Goal: Transaction & Acquisition: Purchase product/service

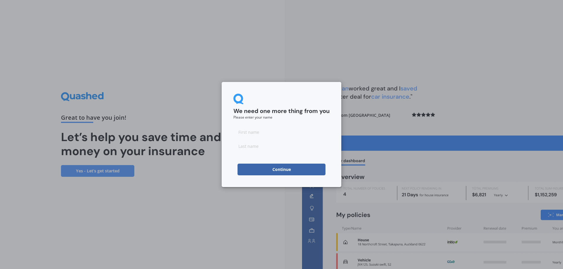
click at [277, 131] on input at bounding box center [281, 132] width 96 height 12
type input "[PERSON_NAME]"
click at [279, 146] on input at bounding box center [281, 146] width 96 height 12
type input "[PERSON_NAME]"
click at [283, 169] on button "Continue" at bounding box center [281, 170] width 88 height 12
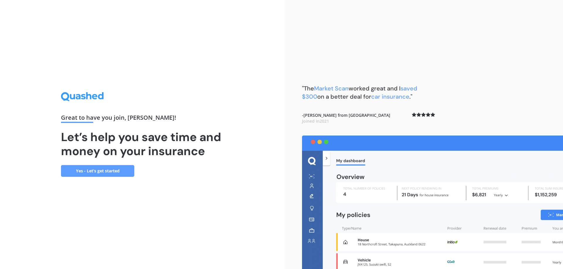
click at [102, 171] on link "Yes - Let’s get started" at bounding box center [97, 171] width 73 height 12
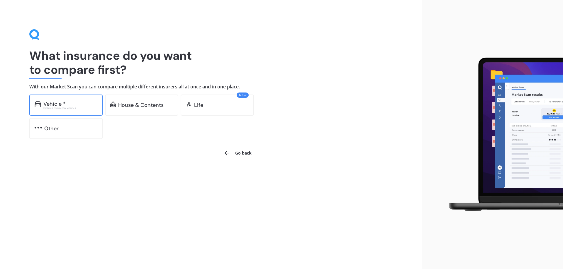
click at [67, 106] on div "Vehicle *" at bounding box center [70, 104] width 54 height 6
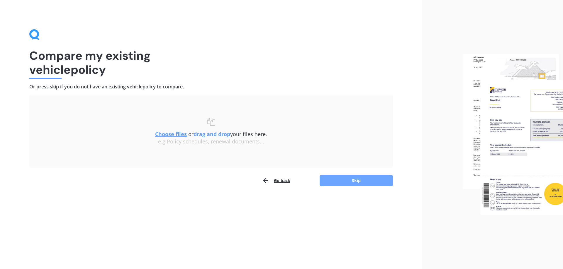
click at [351, 182] on button "Skip" at bounding box center [355, 180] width 73 height 11
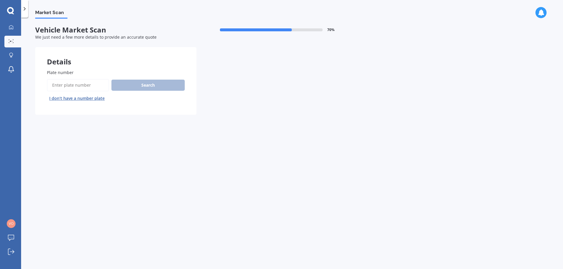
click at [91, 86] on input "Plate number" at bounding box center [78, 85] width 62 height 12
type input "NBS901"
click at [150, 87] on button "Search" at bounding box center [147, 85] width 73 height 11
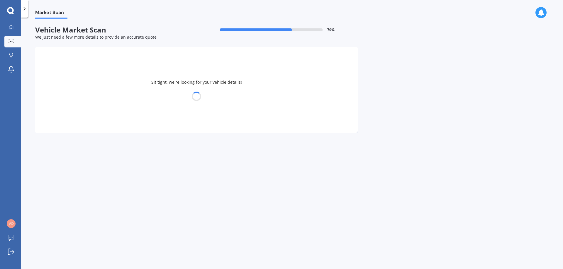
select select "TOYOTA"
select select "AQUA"
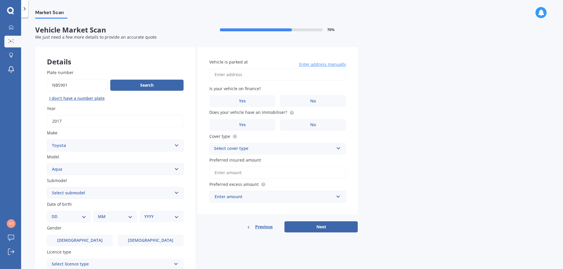
scroll to position [29, 0]
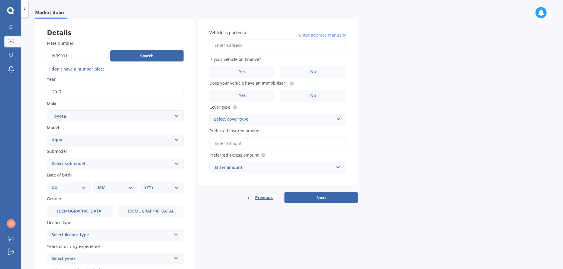
click at [117, 165] on select "Select submodel Hatchback Hybrid" at bounding box center [115, 164] width 137 height 12
select select "HYBRID"
click at [47, 158] on select "Select submodel Hatchback Hybrid" at bounding box center [115, 164] width 137 height 12
click at [86, 187] on select "DD 01 02 03 04 05 06 07 08 09 10 11 12 13 14 15 16 17 18 19 20 21 22 23 24 25 2…" at bounding box center [69, 187] width 35 height 6
select select "29"
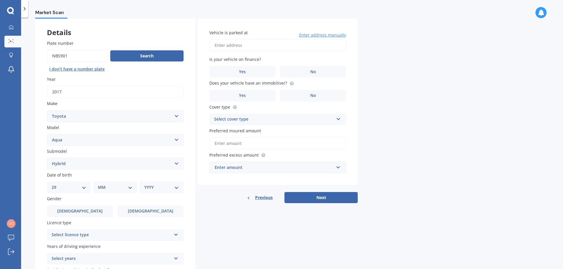
click at [56, 184] on select "DD 01 02 03 04 05 06 07 08 09 10 11 12 13 14 15 16 17 18 19 20 21 22 23 24 25 2…" at bounding box center [69, 187] width 35 height 6
click at [110, 188] on select "MM 01 02 03 04 05 06 07 08 09 10 11 12" at bounding box center [116, 187] width 32 height 6
select select "10"
click at [100, 184] on select "MM 01 02 03 04 05 06 07 08 09 10 11 12" at bounding box center [116, 187] width 32 height 6
click at [149, 187] on select "YYYY 2025 2024 2023 2022 2021 2020 2019 2018 2017 2016 2015 2014 2013 2012 2011…" at bounding box center [160, 187] width 32 height 6
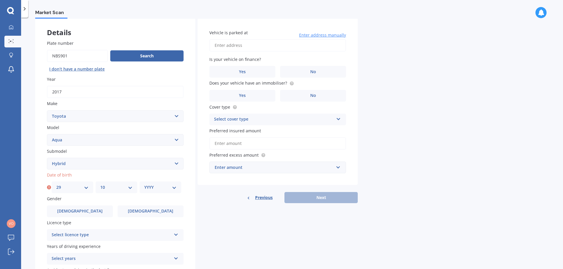
select select "1970"
click at [144, 184] on select "YYYY 2025 2024 2023 2022 2021 2020 2019 2018 2017 2016 2015 2014 2013 2012 2011…" at bounding box center [160, 187] width 32 height 6
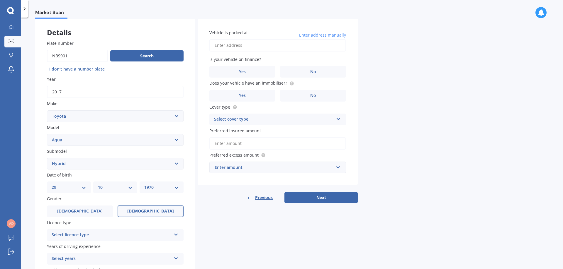
click at [149, 214] on span "[DEMOGRAPHIC_DATA]" at bounding box center [150, 211] width 47 height 5
click at [0, 0] on input "[DEMOGRAPHIC_DATA]" at bounding box center [0, 0] width 0 height 0
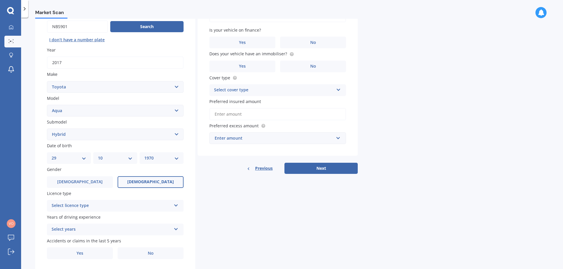
scroll to position [76, 0]
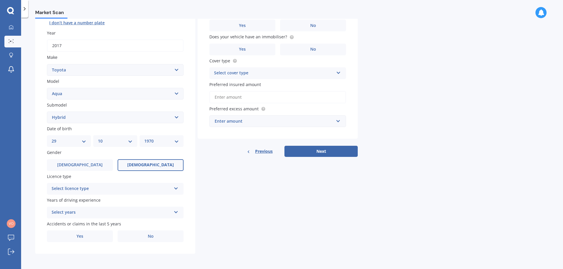
click at [174, 188] on icon at bounding box center [176, 188] width 5 height 4
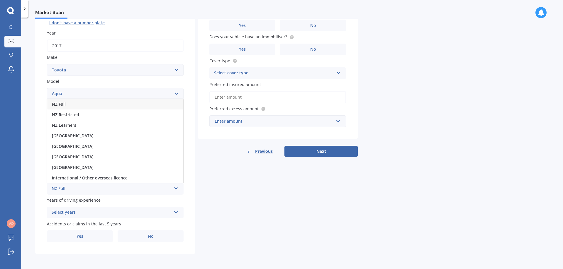
click at [86, 105] on div "NZ Full" at bounding box center [115, 104] width 136 height 11
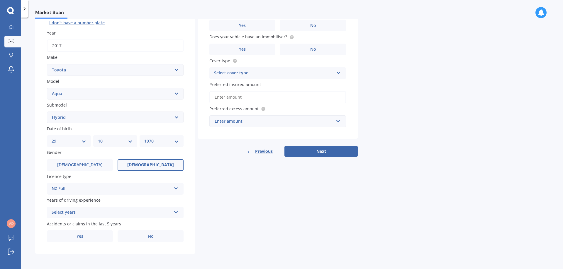
click at [93, 215] on div "Select years" at bounding box center [112, 212] width 120 height 7
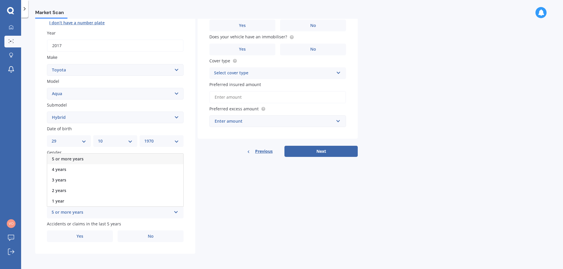
click at [83, 160] on span "5 or more years" at bounding box center [68, 159] width 32 height 6
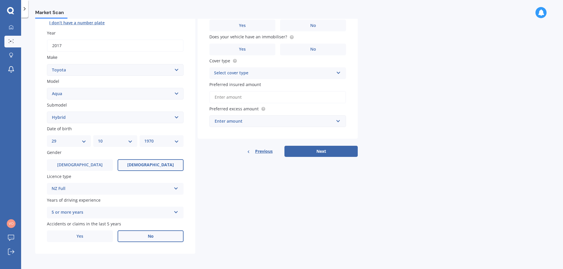
click at [146, 237] on label "No" at bounding box center [151, 237] width 66 height 12
click at [0, 0] on input "No" at bounding box center [0, 0] width 0 height 0
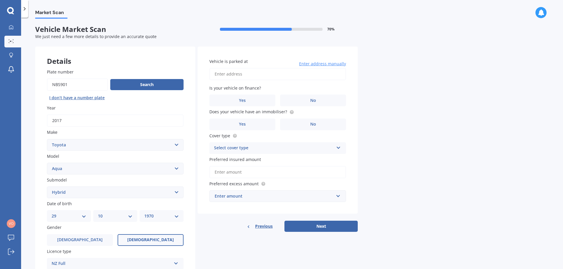
scroll to position [0, 0]
click at [287, 75] on input "Vehicle is parked at" at bounding box center [277, 75] width 137 height 12
type input "[STREET_ADDRESS]"
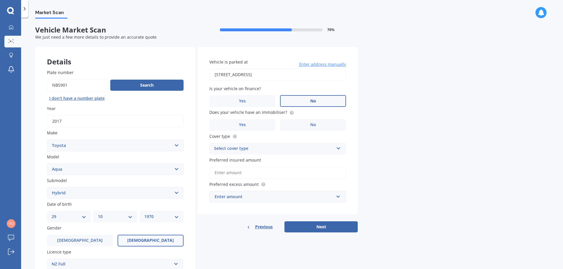
click at [305, 100] on label "No" at bounding box center [313, 101] width 66 height 12
click at [0, 0] on input "No" at bounding box center [0, 0] width 0 height 0
drag, startPoint x: 210, startPoint y: 113, endPoint x: 285, endPoint y: 113, distance: 75.0
click at [285, 113] on span "Does your vehicle have an immobiliser?" at bounding box center [251, 112] width 85 height 6
copy span "Does your vehicle have an immobiliser?"
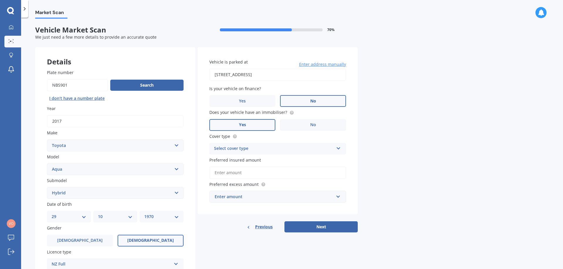
click at [250, 124] on label "Yes" at bounding box center [242, 125] width 66 height 12
click at [0, 0] on input "Yes" at bounding box center [0, 0] width 0 height 0
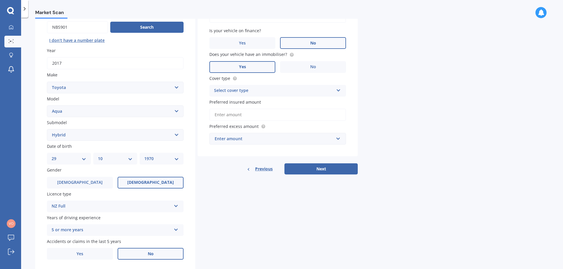
scroll to position [59, 0]
click at [288, 91] on div "Select cover type" at bounding box center [274, 90] width 120 height 7
click at [384, 95] on div "Market Scan Vehicle Market Scan 70 % We just need a few more details to provide…" at bounding box center [292, 145] width 542 height 252
click at [339, 90] on icon at bounding box center [338, 89] width 5 height 4
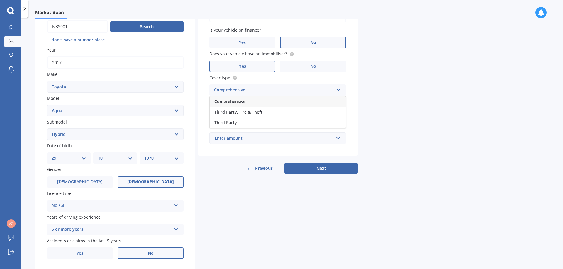
click at [307, 99] on div "Comprehensive" at bounding box center [278, 101] width 136 height 11
drag, startPoint x: 263, startPoint y: 102, endPoint x: 216, endPoint y: 103, distance: 46.9
click at [208, 100] on div "Vehicle is parked at [STREET_ADDRESS] Enter address manually Is your vehicle on…" at bounding box center [278, 73] width 160 height 168
copy span "Preferred insured amount"
click at [221, 114] on input "Preferred insured amount" at bounding box center [277, 114] width 137 height 12
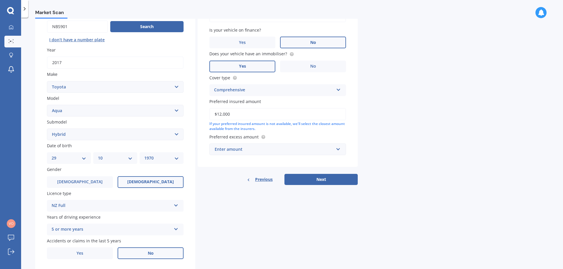
type input "$12,000"
click at [247, 149] on div "Enter amount" at bounding box center [274, 149] width 119 height 6
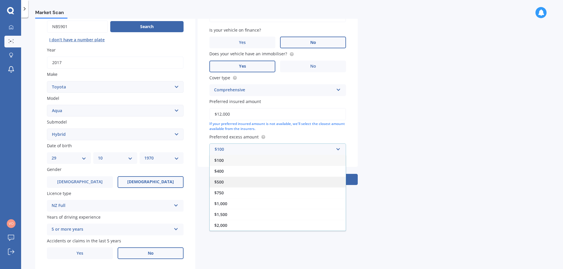
click at [229, 181] on div "$500" at bounding box center [278, 182] width 136 height 11
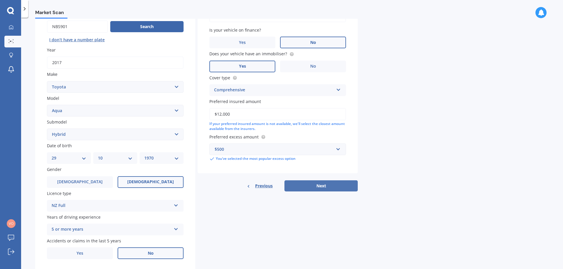
click at [322, 188] on button "Next" at bounding box center [320, 186] width 73 height 11
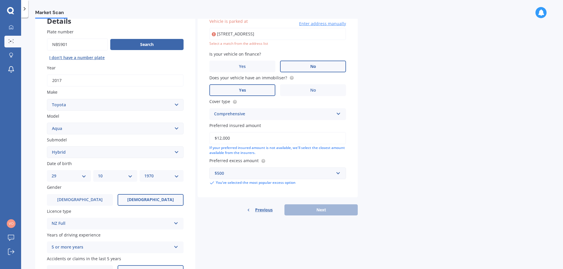
scroll to position [40, 0]
click at [307, 36] on input "[STREET_ADDRESS]" at bounding box center [277, 34] width 137 height 12
click at [310, 38] on input "[STREET_ADDRESS]" at bounding box center [277, 34] width 137 height 12
drag, startPoint x: 309, startPoint y: 35, endPoint x: 305, endPoint y: 35, distance: 3.2
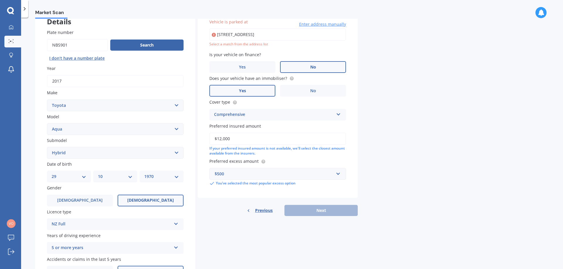
click at [305, 35] on input "[STREET_ADDRESS]" at bounding box center [277, 34] width 137 height 12
click at [318, 36] on input "[STREET_ADDRESS]" at bounding box center [277, 34] width 137 height 12
drag, startPoint x: 318, startPoint y: 33, endPoint x: 215, endPoint y: 35, distance: 102.6
click at [215, 35] on div "[STREET_ADDRESS] Enter address manually" at bounding box center [277, 34] width 137 height 12
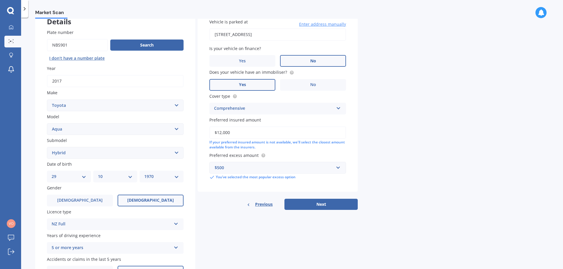
click at [243, 33] on input "[STREET_ADDRESS]" at bounding box center [277, 34] width 137 height 12
drag, startPoint x: 289, startPoint y: 33, endPoint x: 218, endPoint y: 35, distance: 71.0
click at [218, 35] on input "[STREET_ADDRESS]" at bounding box center [277, 34] width 137 height 12
click at [291, 35] on input "[STREET_ADDRESS]" at bounding box center [277, 34] width 137 height 12
type input "[STREET_ADDRESS]"
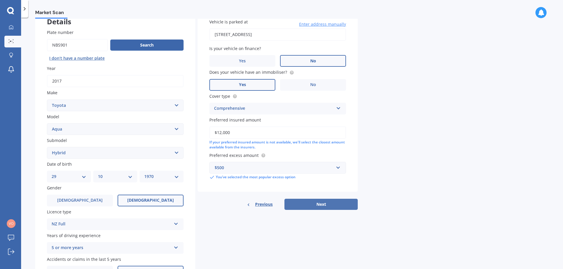
click at [337, 203] on button "Next" at bounding box center [320, 204] width 73 height 11
select select "29"
select select "10"
select select "1970"
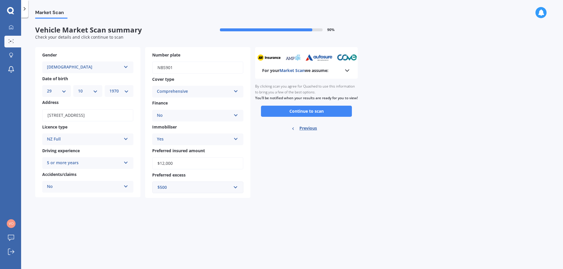
scroll to position [0, 0]
click at [347, 70] on icon at bounding box center [346, 70] width 7 height 7
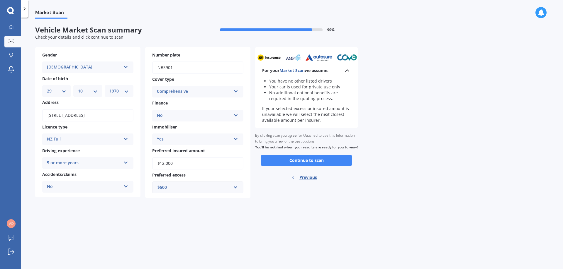
click at [347, 70] on polyline at bounding box center [347, 71] width 4 height 2
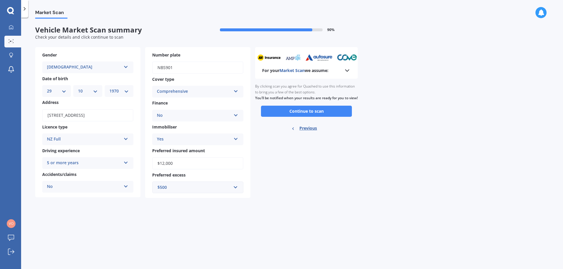
click at [307, 133] on span "Previous" at bounding box center [308, 128] width 18 height 9
select select "TOYOTA"
select select "AQUA"
select select "HYBRID"
select select "29"
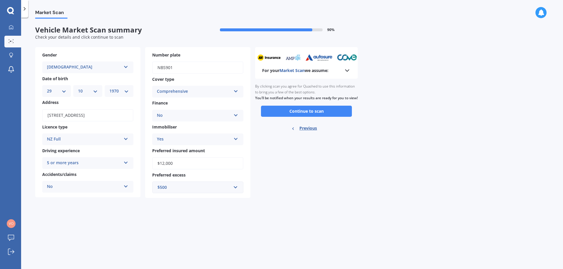
select select "10"
select select "1970"
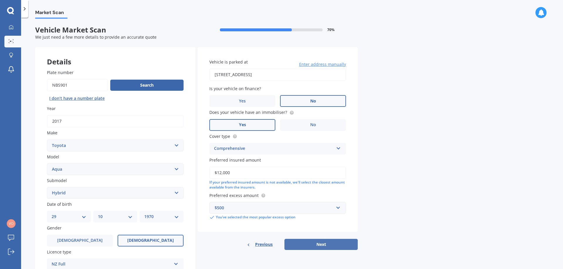
click at [326, 246] on button "Next" at bounding box center [320, 244] width 73 height 11
select select "29"
select select "10"
select select "1970"
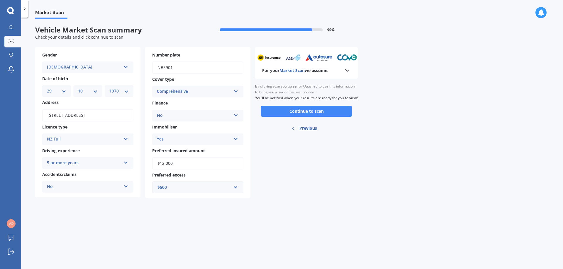
click at [348, 70] on icon at bounding box center [346, 70] width 7 height 7
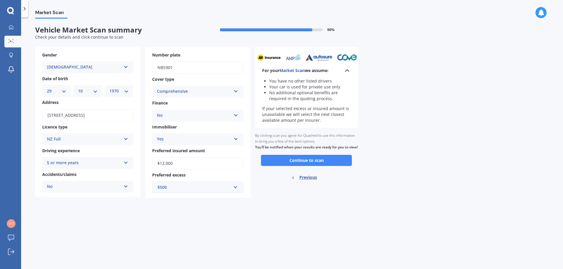
click at [299, 72] on span "Market Scan" at bounding box center [291, 71] width 25 height 6
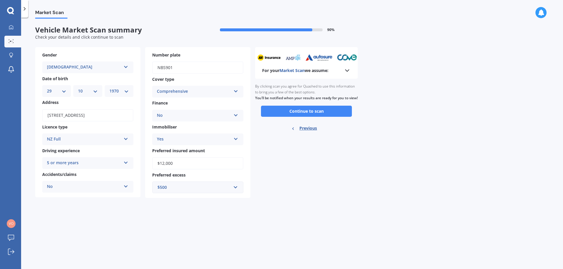
click at [299, 72] on span "Market Scan" at bounding box center [291, 71] width 25 height 6
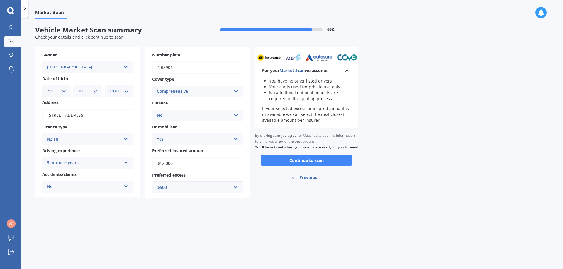
click at [299, 71] on span "Market Scan" at bounding box center [291, 71] width 25 height 6
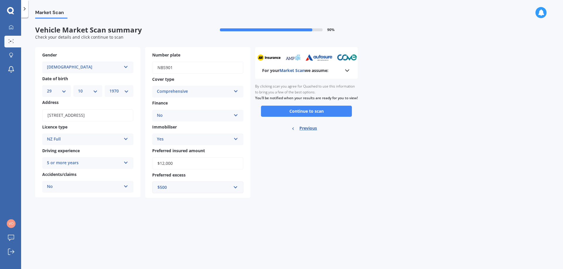
click at [314, 133] on span "Previous" at bounding box center [308, 128] width 18 height 9
select select "TOYOTA"
select select "AQUA"
select select "HYBRID"
select select "29"
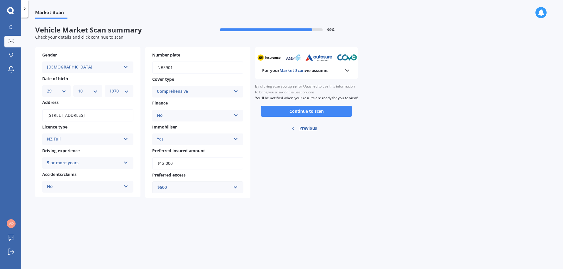
select select "10"
select select "1970"
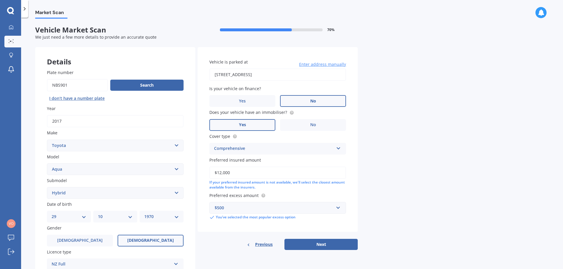
click at [263, 247] on span "Previous" at bounding box center [264, 244] width 18 height 9
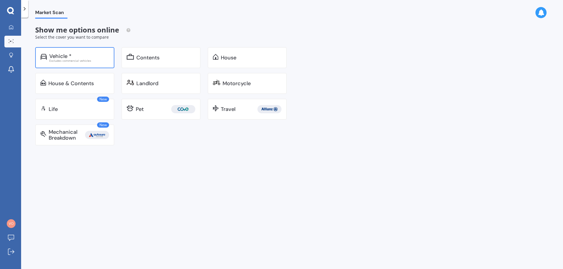
click at [63, 60] on div "Excludes commercial vehicles" at bounding box center [79, 60] width 60 height 3
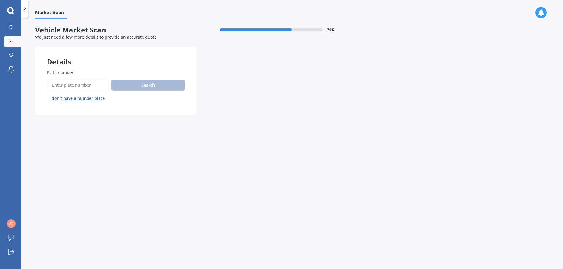
click at [66, 85] on input "Plate number" at bounding box center [78, 85] width 62 height 12
type input "NBS901"
click at [154, 87] on button "Search" at bounding box center [147, 85] width 73 height 11
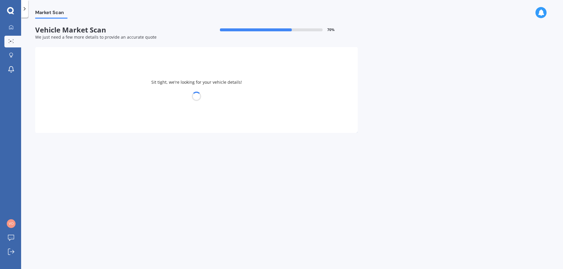
select select "TOYOTA"
select select "AQUA"
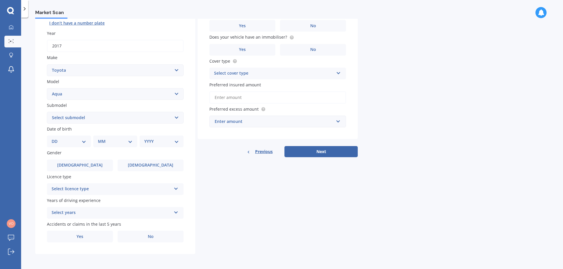
scroll to position [76, 0]
click at [134, 120] on select "Select submodel Hatchback Hybrid" at bounding box center [115, 118] width 137 height 12
select select "HYBRID"
click at [47, 112] on select "Select submodel Hatchback Hybrid" at bounding box center [115, 118] width 137 height 12
click at [84, 142] on select "DD 01 02 03 04 05 06 07 08 09 10 11 12 13 14 15 16 17 18 19 20 21 22 23 24 25 2…" at bounding box center [69, 141] width 35 height 6
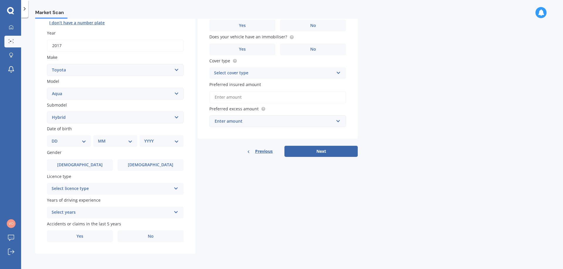
select select "29"
click at [56, 138] on select "DD 01 02 03 04 05 06 07 08 09 10 11 12 13 14 15 16 17 18 19 20 21 22 23 24 25 2…" at bounding box center [69, 141] width 35 height 6
click at [105, 139] on select "MM 01 02 03 04 05 06 07 08 09 10 11 12" at bounding box center [116, 141] width 32 height 6
select select "10"
click at [100, 138] on select "MM 01 02 03 04 05 06 07 08 09 10 11 12" at bounding box center [116, 141] width 32 height 6
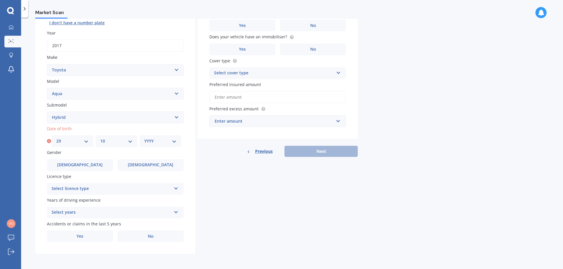
click at [154, 144] on select "YYYY 2025 2024 2023 2022 2021 2020 2019 2018 2017 2016 2015 2014 2013 2012 2011…" at bounding box center [160, 141] width 32 height 6
select select "1970"
click at [144, 138] on select "YYYY 2025 2024 2023 2022 2021 2020 2019 2018 2017 2016 2015 2014 2013 2012 2011…" at bounding box center [160, 141] width 32 height 6
click at [79, 192] on div "Select licence type" at bounding box center [112, 189] width 120 height 7
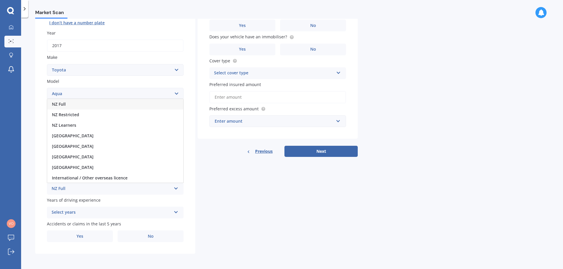
click at [77, 105] on div "NZ Full" at bounding box center [115, 104] width 136 height 11
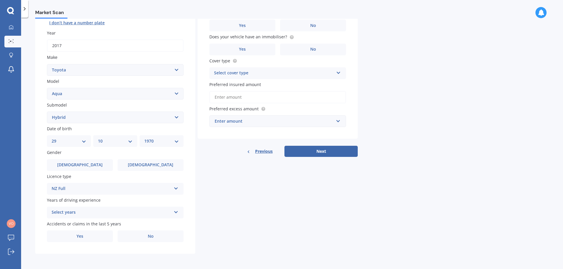
click at [75, 214] on div "Select years" at bounding box center [112, 212] width 120 height 7
click at [67, 159] on span "5 or more years" at bounding box center [68, 159] width 32 height 6
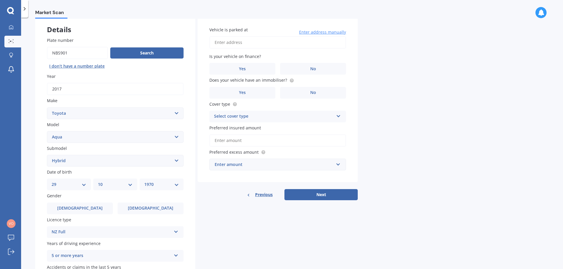
scroll to position [0, 0]
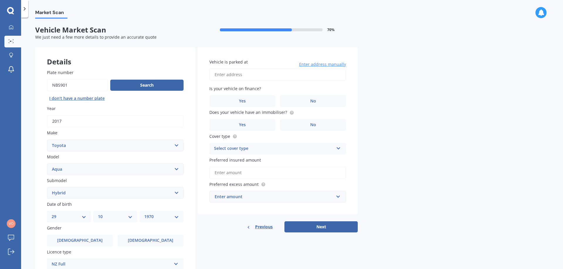
click at [247, 77] on input "Vehicle is parked at" at bounding box center [277, 75] width 137 height 12
click at [223, 88] on span "Is your vehicle on finance?" at bounding box center [235, 89] width 52 height 6
type input "[STREET_ADDRESS]"
click at [372, 103] on div "Market Scan Vehicle Market Scan 70 % We just need a few more details to provide…" at bounding box center [292, 145] width 542 height 252
click at [323, 100] on label "No" at bounding box center [313, 101] width 66 height 12
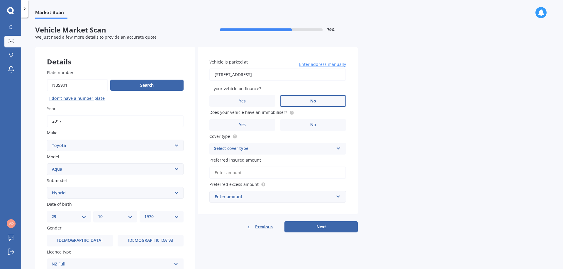
click at [0, 0] on input "No" at bounding box center [0, 0] width 0 height 0
click at [259, 126] on label "Yes" at bounding box center [242, 125] width 66 height 12
click at [0, 0] on input "Yes" at bounding box center [0, 0] width 0 height 0
click at [246, 152] on div "Select cover type" at bounding box center [274, 148] width 120 height 7
click at [241, 161] on span "Comprehensive" at bounding box center [229, 160] width 31 height 6
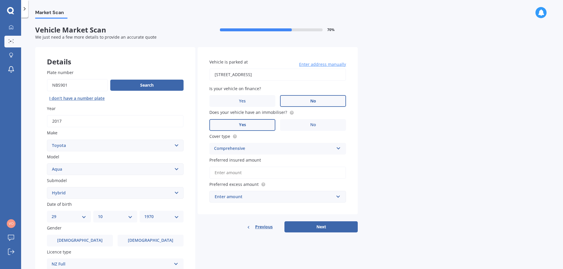
click at [238, 174] on input "Preferred insured amount" at bounding box center [277, 173] width 137 height 12
type input "$12,000"
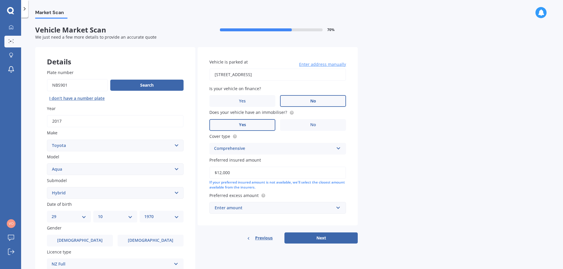
click at [248, 210] on div "Enter amount" at bounding box center [274, 208] width 119 height 6
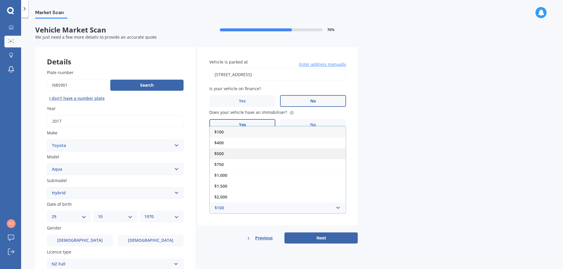
click at [223, 155] on span "$500" at bounding box center [218, 154] width 9 height 6
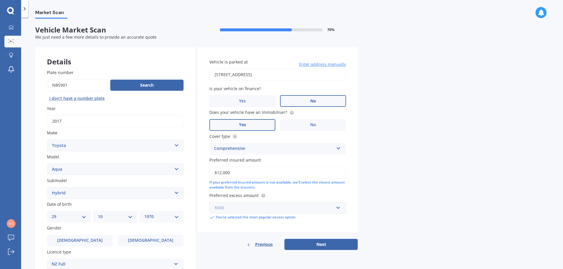
scroll to position [59, 0]
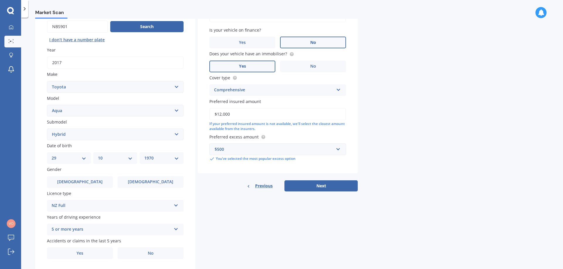
click at [270, 148] on div "$500" at bounding box center [274, 149] width 119 height 6
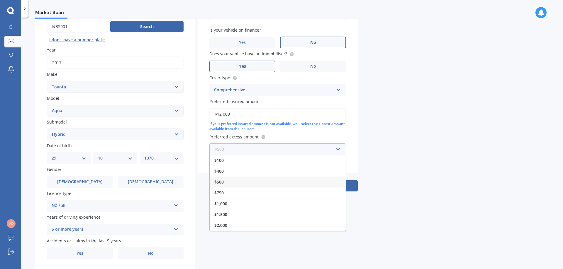
click at [270, 148] on input "text" at bounding box center [275, 149] width 131 height 11
click at [423, 170] on div "Market Scan Vehicle Market Scan 70 % We just need a few more details to provide…" at bounding box center [292, 145] width 542 height 252
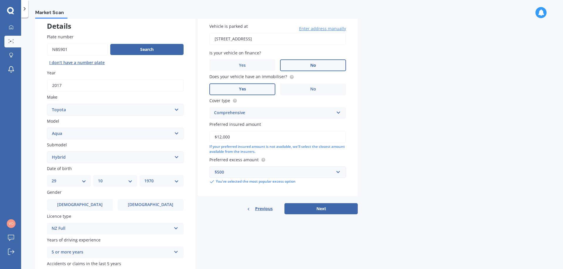
scroll to position [0, 0]
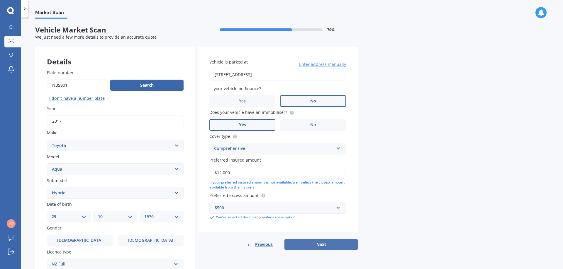
click at [327, 246] on button "Next" at bounding box center [320, 244] width 73 height 11
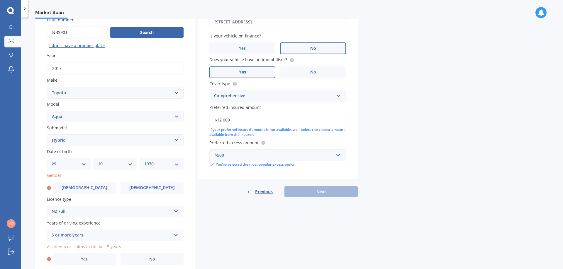
scroll to position [76, 0]
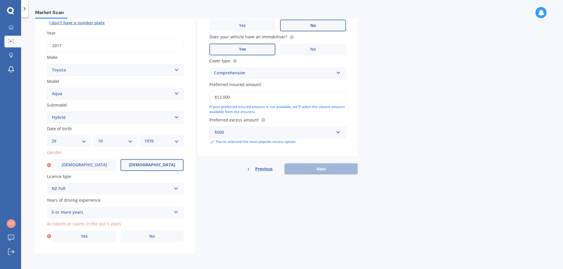
click at [147, 164] on span "[DEMOGRAPHIC_DATA]" at bounding box center [152, 165] width 47 height 5
click at [0, 0] on input "[DEMOGRAPHIC_DATA]" at bounding box center [0, 0] width 0 height 0
click at [160, 236] on label "No" at bounding box center [151, 237] width 63 height 12
click at [0, 0] on input "No" at bounding box center [0, 0] width 0 height 0
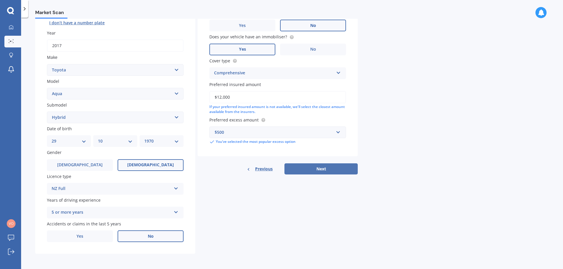
click at [315, 168] on button "Next" at bounding box center [320, 169] width 73 height 11
select select "29"
select select "10"
select select "1970"
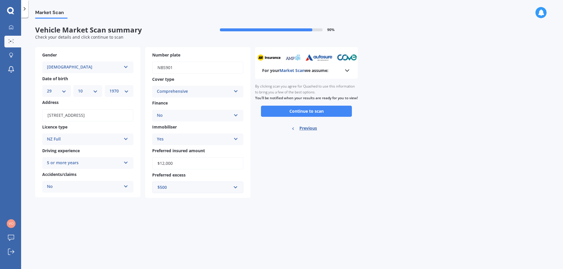
scroll to position [0, 0]
click at [301, 115] on button "Continue to scan" at bounding box center [306, 111] width 91 height 11
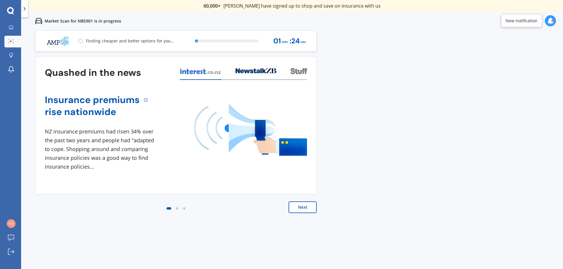
click at [299, 210] on button "Next" at bounding box center [302, 208] width 28 height 12
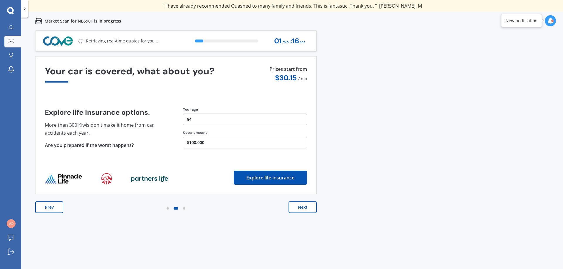
click at [299, 210] on button "Next" at bounding box center [302, 208] width 28 height 12
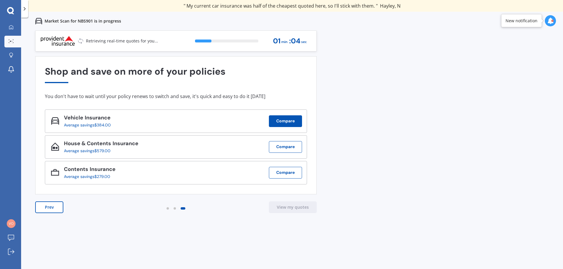
click at [281, 119] on button "Compare" at bounding box center [285, 121] width 33 height 12
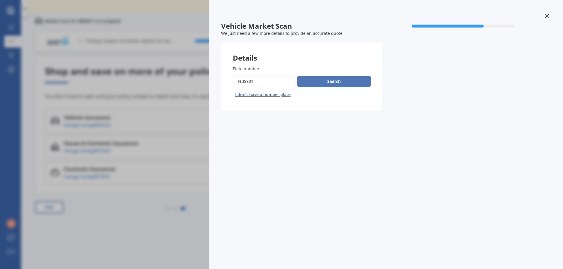
click at [315, 80] on button "Search" at bounding box center [333, 81] width 73 height 11
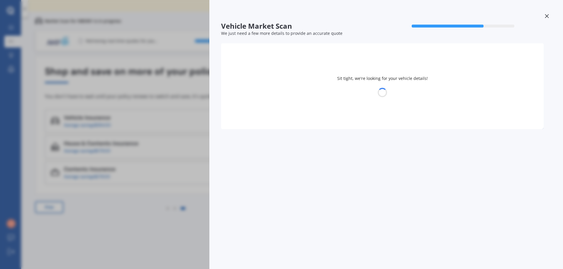
select select "TOYOTA"
select select "AQUA"
select select "29"
select select "10"
select select "1970"
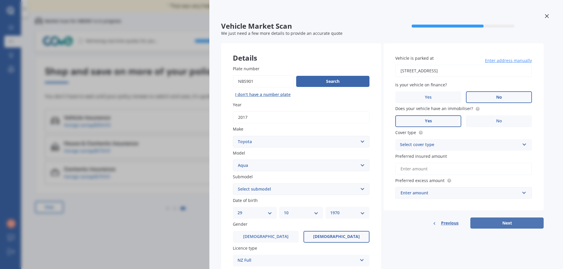
click at [494, 225] on button "Next" at bounding box center [506, 223] width 73 height 11
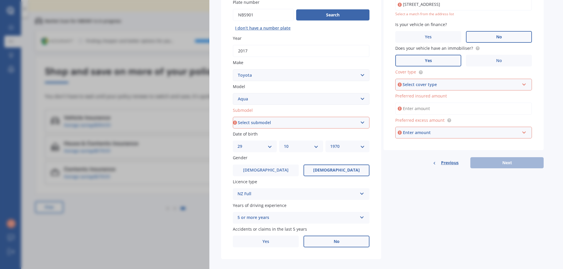
scroll to position [73, 0]
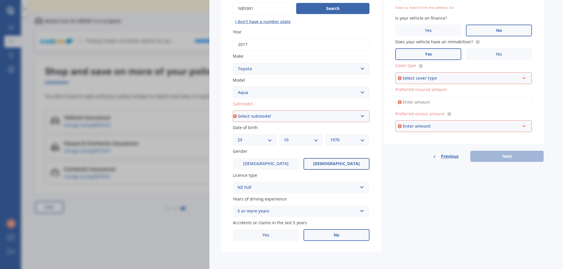
click at [360, 115] on select "Select submodel Hatchback Hybrid" at bounding box center [301, 116] width 137 height 12
select select "HYBRID"
click at [233, 110] on select "Select submodel Hatchback Hybrid" at bounding box center [301, 116] width 137 height 12
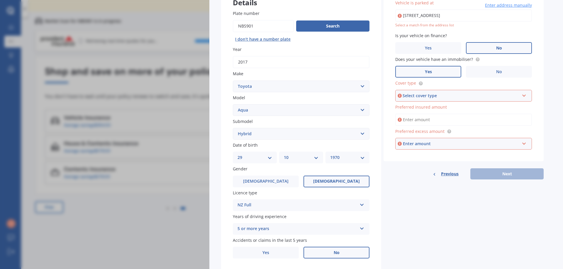
scroll to position [55, 0]
type input "[STREET_ADDRESS]"
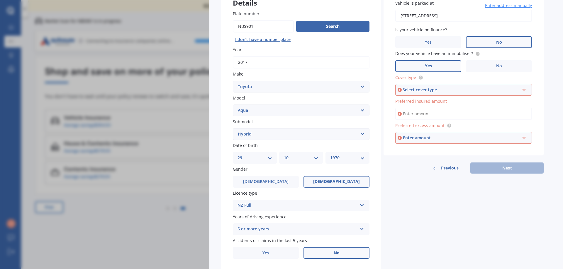
click at [457, 86] on div "Select cover type Comprehensive Third Party, Fire & Theft Third Party" at bounding box center [463, 90] width 137 height 12
click at [438, 100] on div "Comprehensive" at bounding box center [463, 101] width 135 height 11
click at [434, 113] on input "Preferred insured amount" at bounding box center [463, 114] width 137 height 12
type input "$12,000"
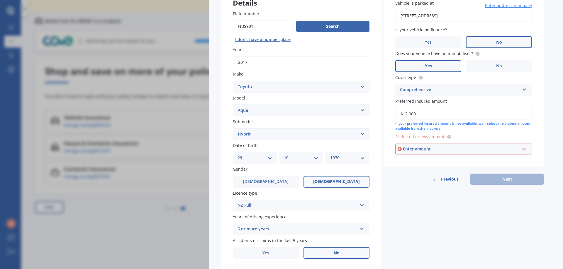
click at [440, 150] on div "Enter amount" at bounding box center [461, 149] width 117 height 6
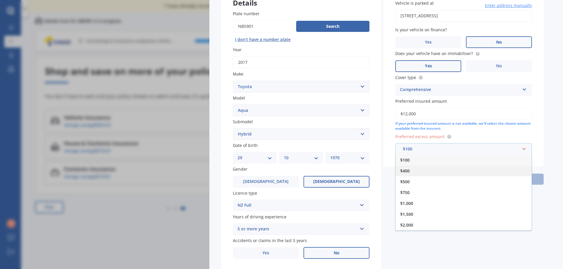
click at [421, 171] on div "$400" at bounding box center [463, 171] width 136 height 11
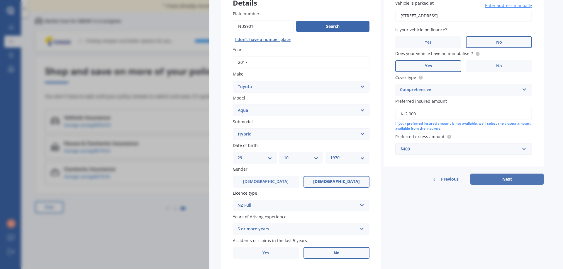
click at [507, 181] on button "Next" at bounding box center [506, 179] width 73 height 11
select select "29"
select select "10"
select select "1970"
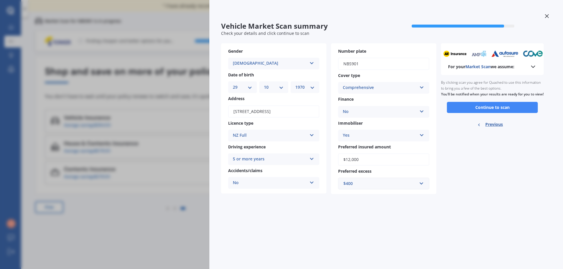
scroll to position [0, 0]
click at [482, 67] on span "Market Scan" at bounding box center [477, 67] width 25 height 6
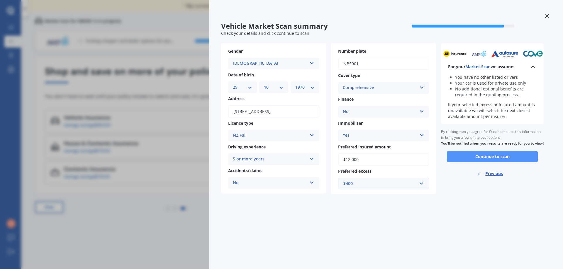
click at [491, 162] on button "Continue to scan" at bounding box center [492, 156] width 91 height 11
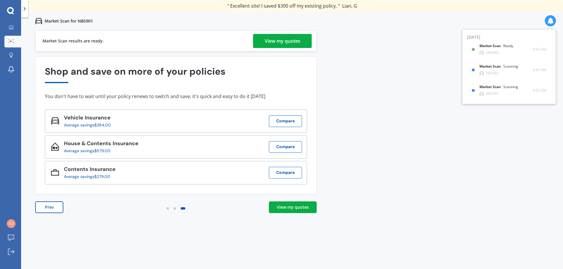
click at [297, 44] on div "View my quotes" at bounding box center [282, 41] width 35 height 14
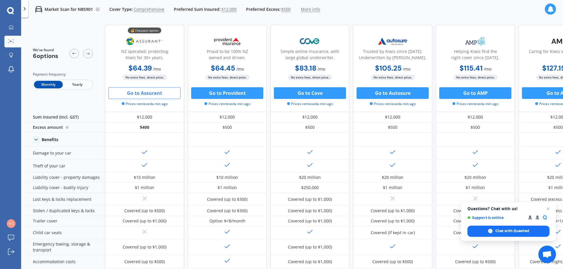
click at [161, 94] on button "Go to Assurant" at bounding box center [144, 93] width 72 height 12
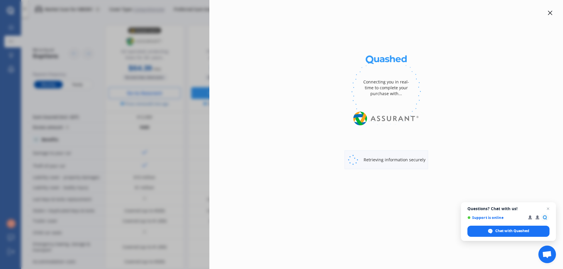
select select "Monthly"
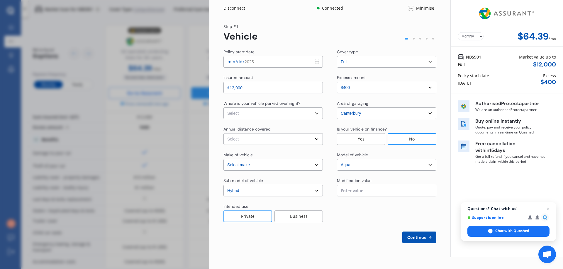
select select "TOYOTA"
click at [176, 143] on div "Disconnect Connected Minimise Yearly Monthly $64.39 / mo Step # 1 Vehicle Polic…" at bounding box center [281, 134] width 563 height 269
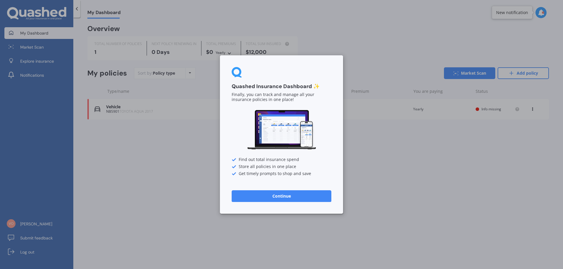
click at [297, 196] on button "Continue" at bounding box center [282, 196] width 100 height 12
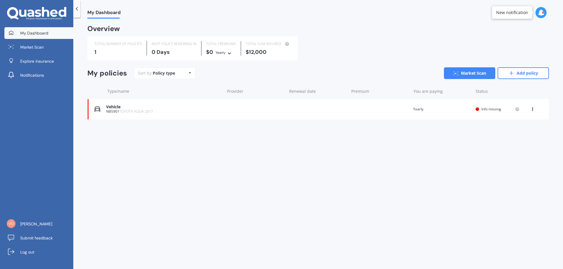
click at [115, 106] on div "Vehicle" at bounding box center [163, 107] width 115 height 5
